Goal: Transaction & Acquisition: Purchase product/service

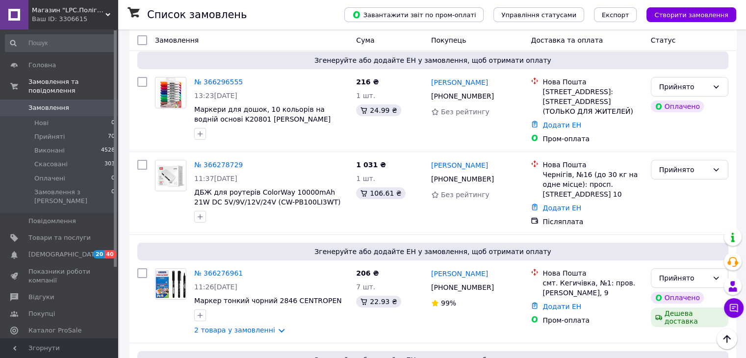
scroll to position [49, 0]
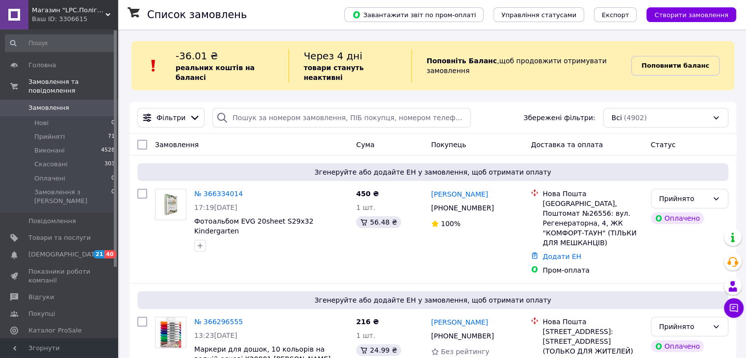
click at [680, 56] on link "Поповнити баланс" at bounding box center [675, 66] width 88 height 20
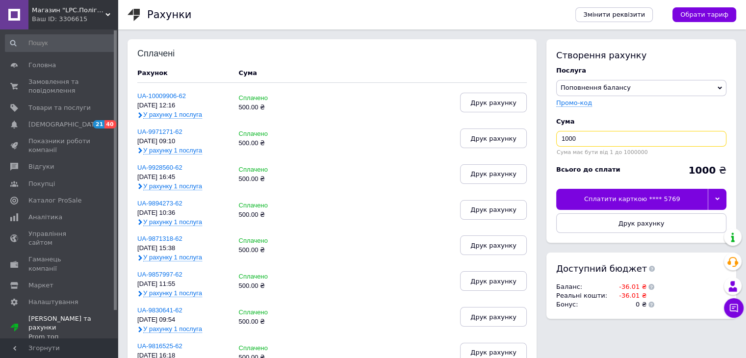
click at [595, 138] on input "1000" at bounding box center [641, 139] width 170 height 16
click at [594, 136] on input "1000" at bounding box center [641, 139] width 170 height 16
type input "500"
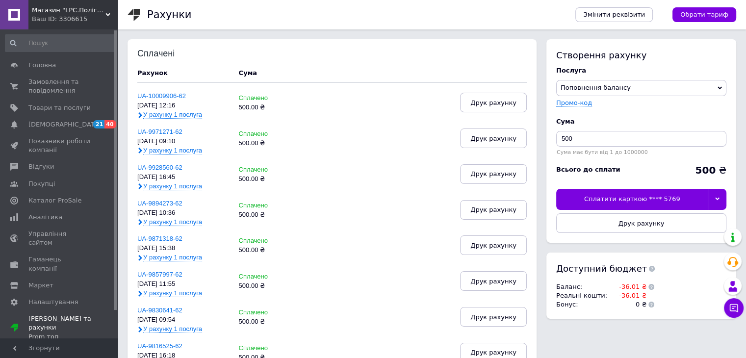
click at [594, 198] on div "Сплатити карткою **** 5769" at bounding box center [631, 199] width 151 height 21
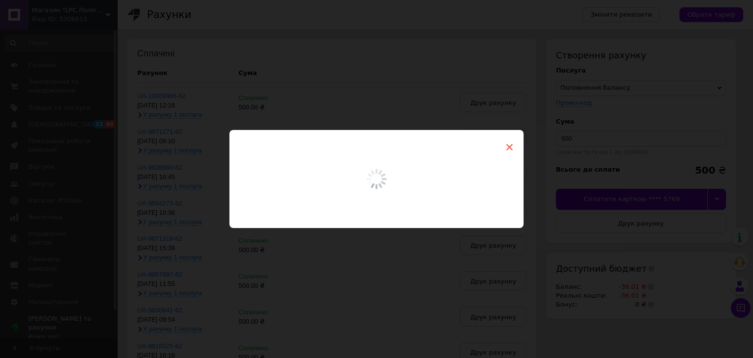
click at [505, 149] on span "×" at bounding box center [509, 147] width 9 height 17
